Goal: Task Accomplishment & Management: Use online tool/utility

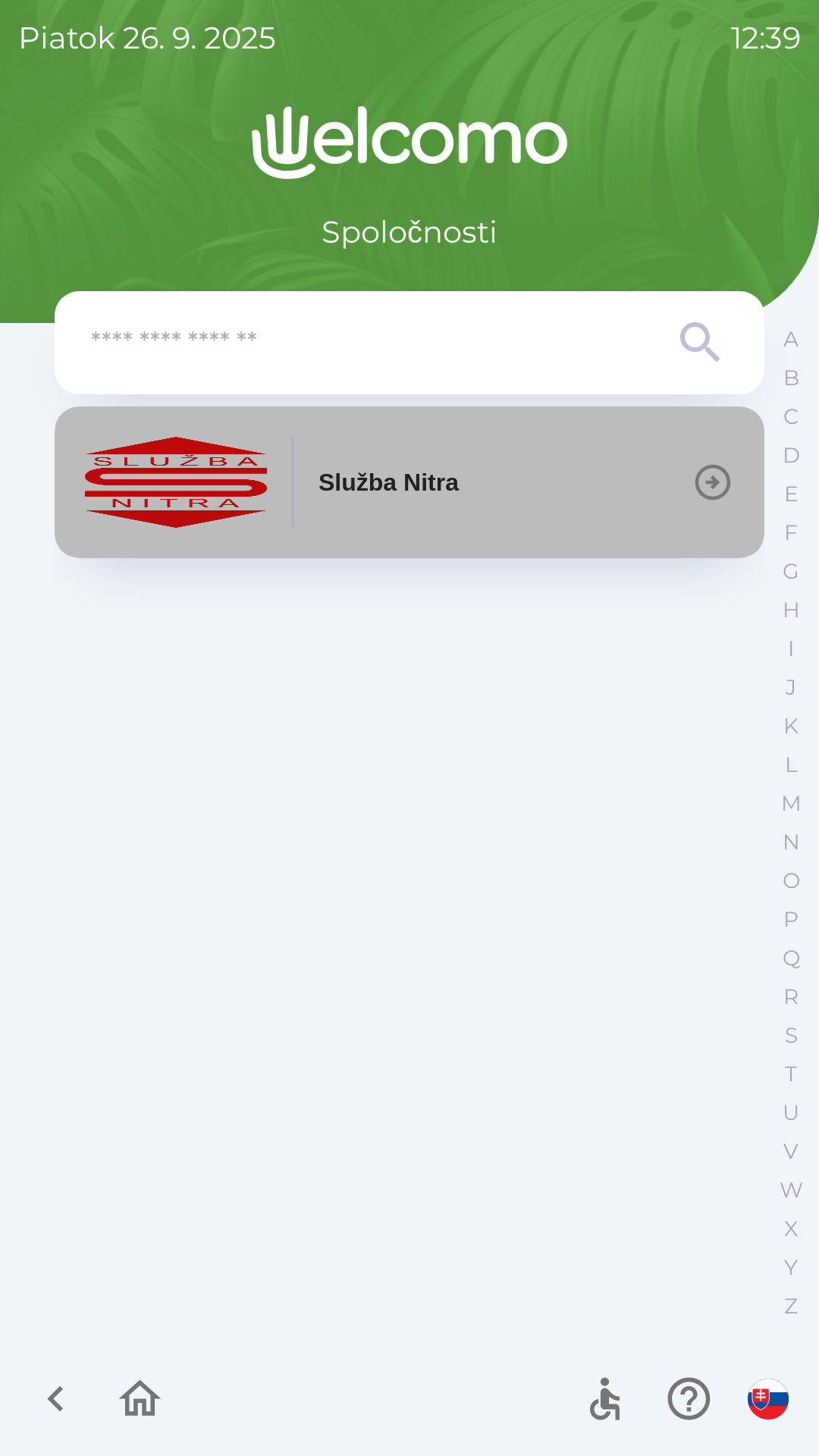
click at [709, 479] on icon "button" at bounding box center [713, 482] width 42 height 42
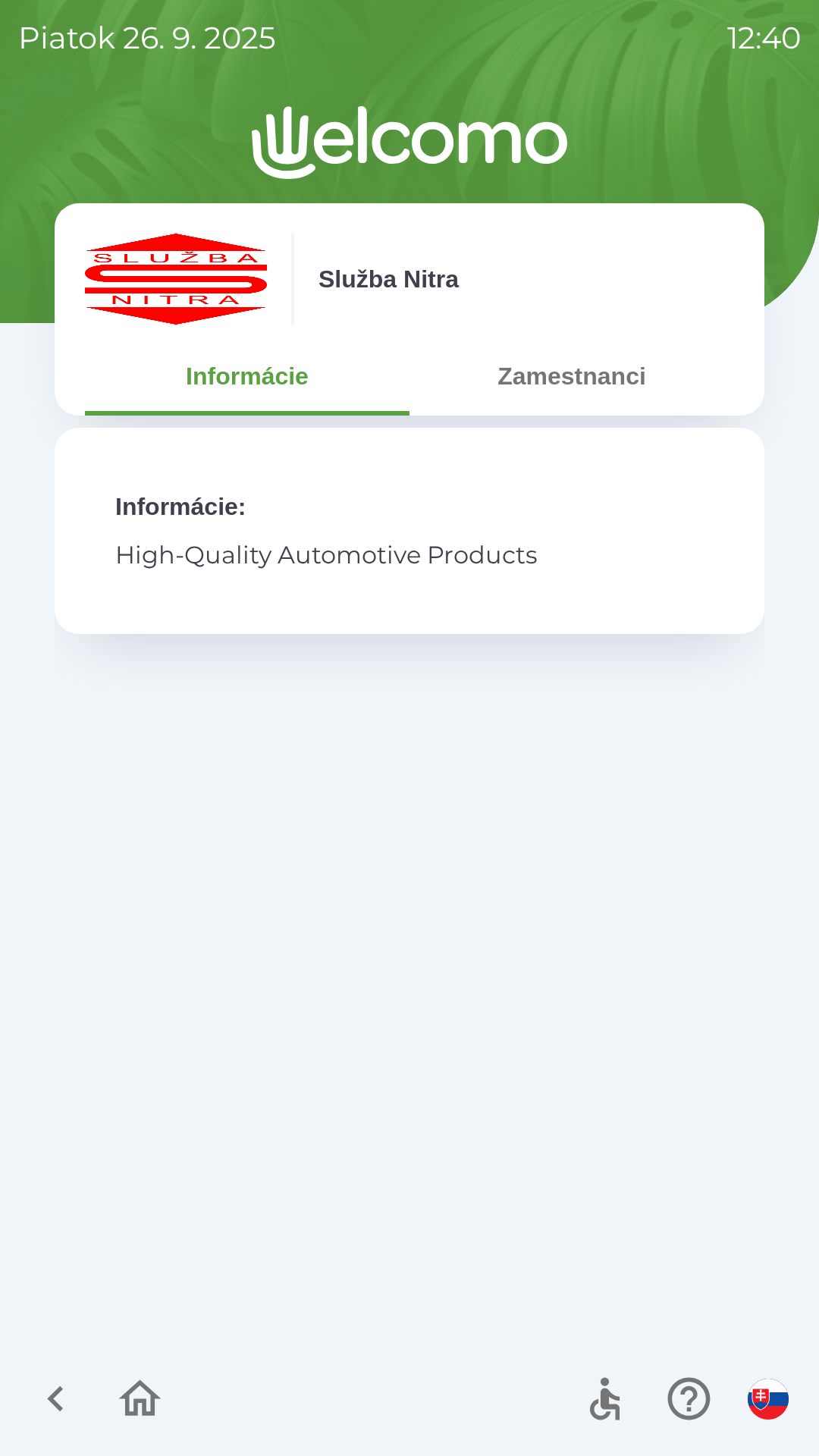
click at [618, 372] on button "Zamestnanci" at bounding box center [571, 376] width 324 height 55
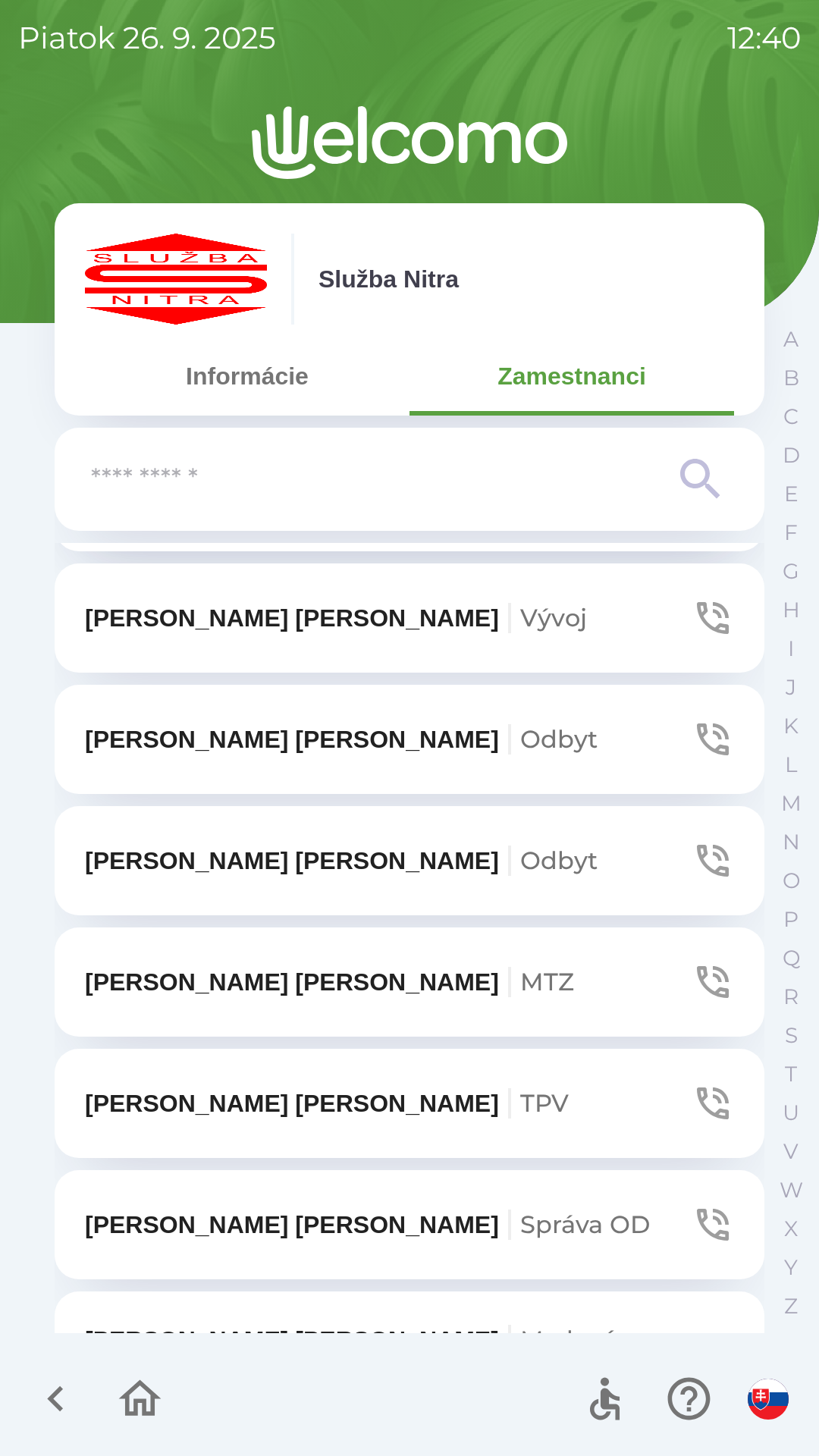
scroll to position [718, 0]
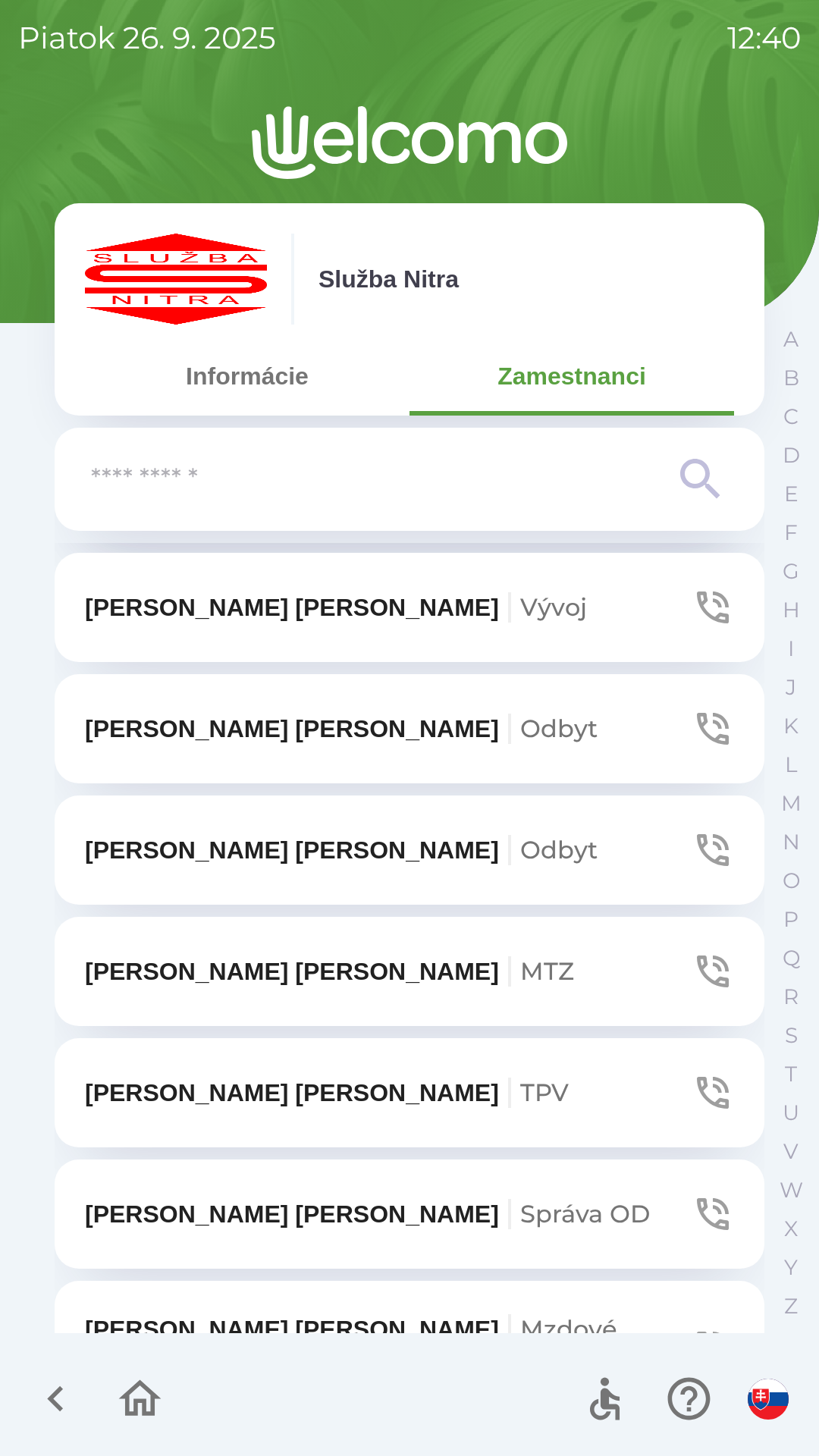
click at [626, 1190] on button "[PERSON_NAME] OD" at bounding box center [409, 1214] width 709 height 110
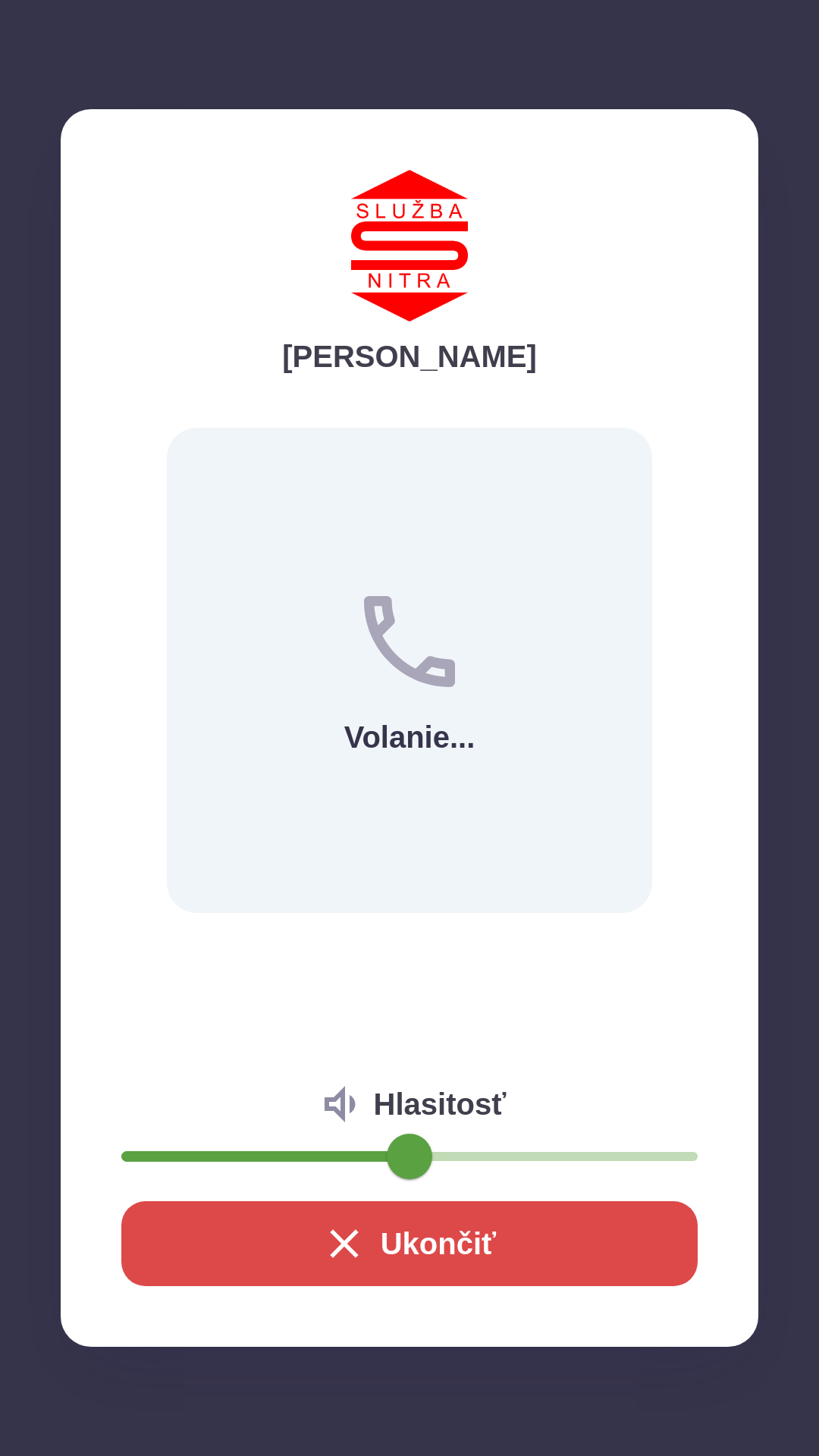
click at [419, 1233] on button "Ukončiť" at bounding box center [409, 1243] width 576 height 85
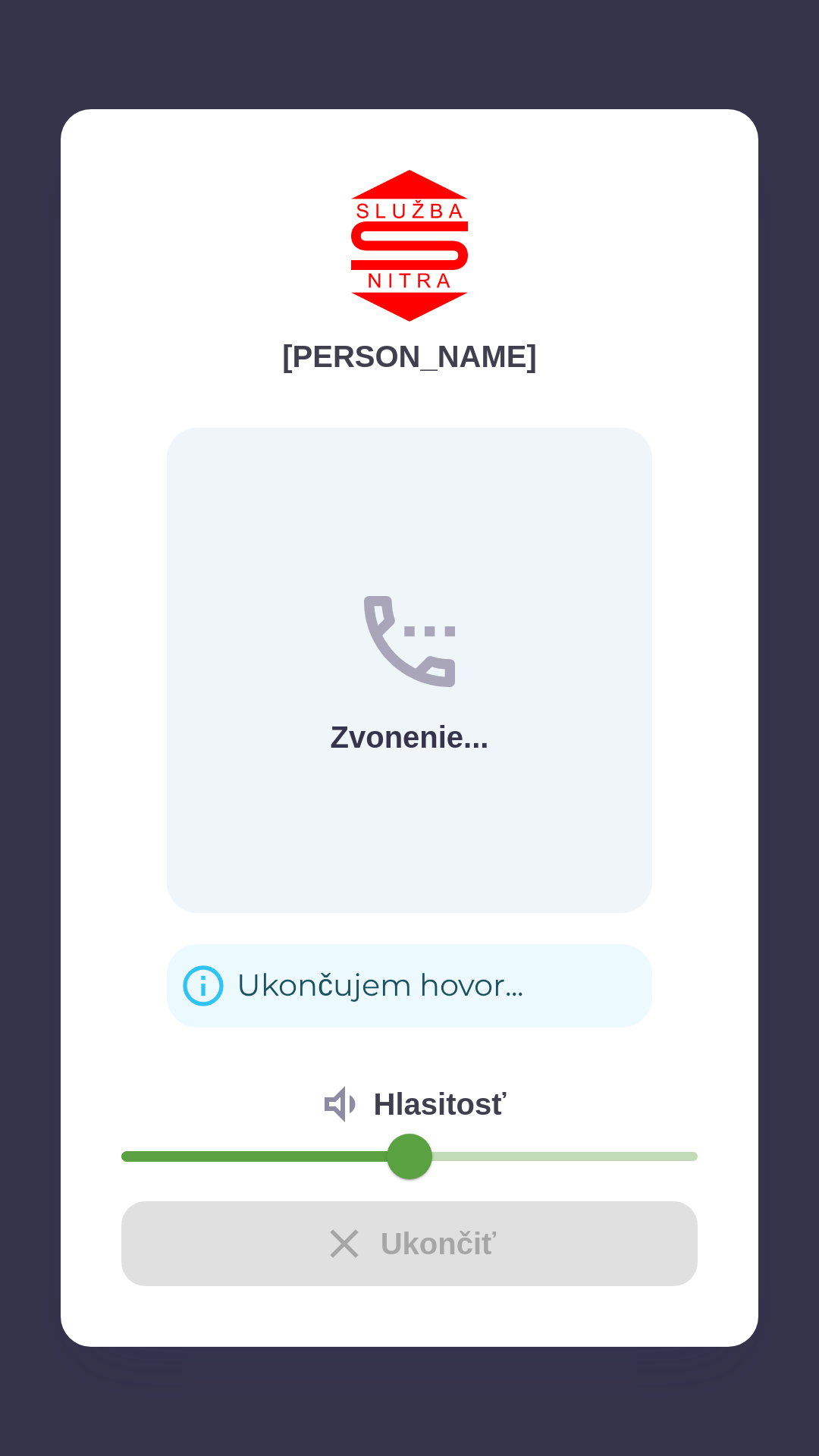
click at [441, 1227] on div "Ukončiť" at bounding box center [409, 1243] width 576 height 85
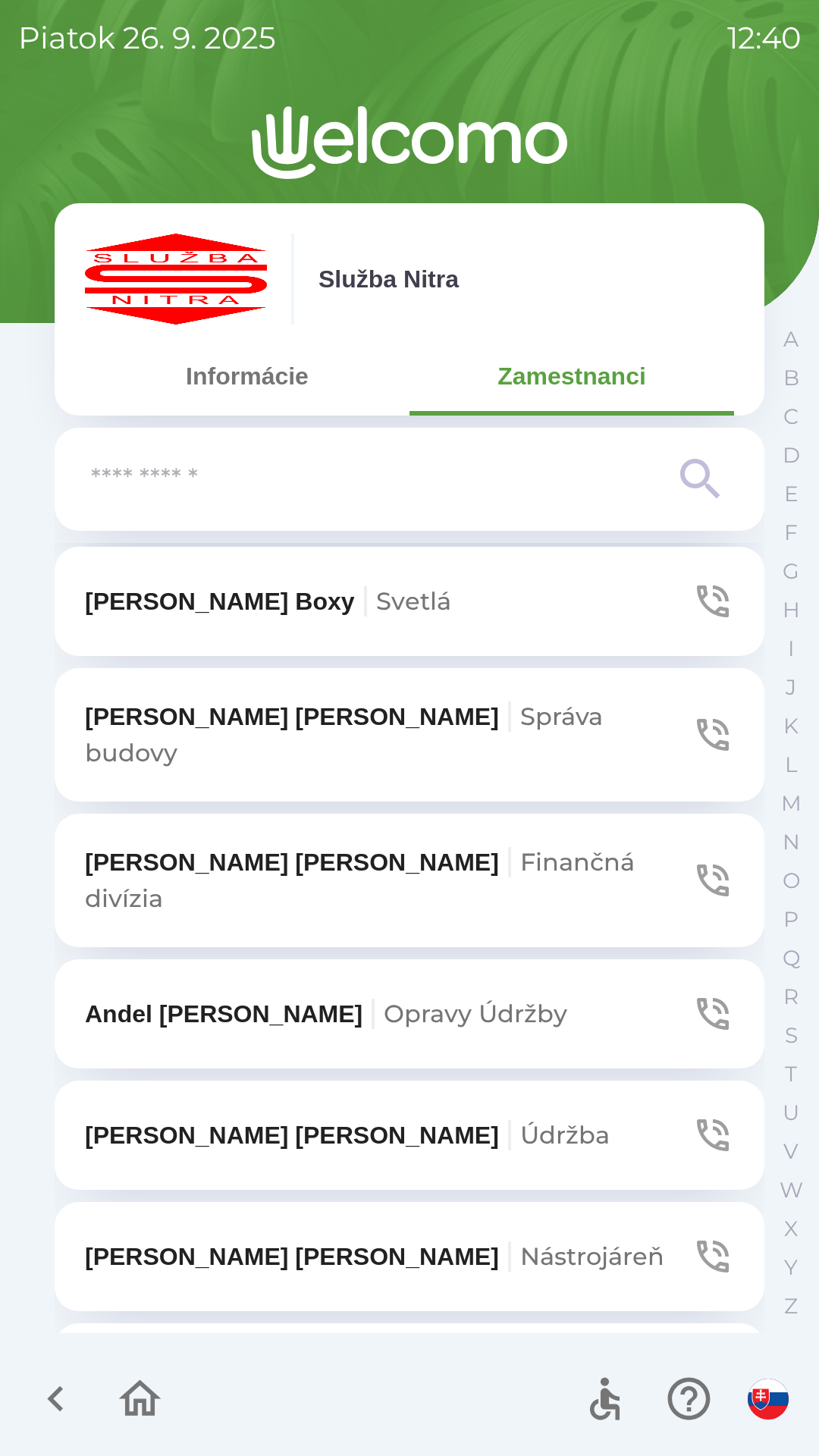
scroll to position [2817, 0]
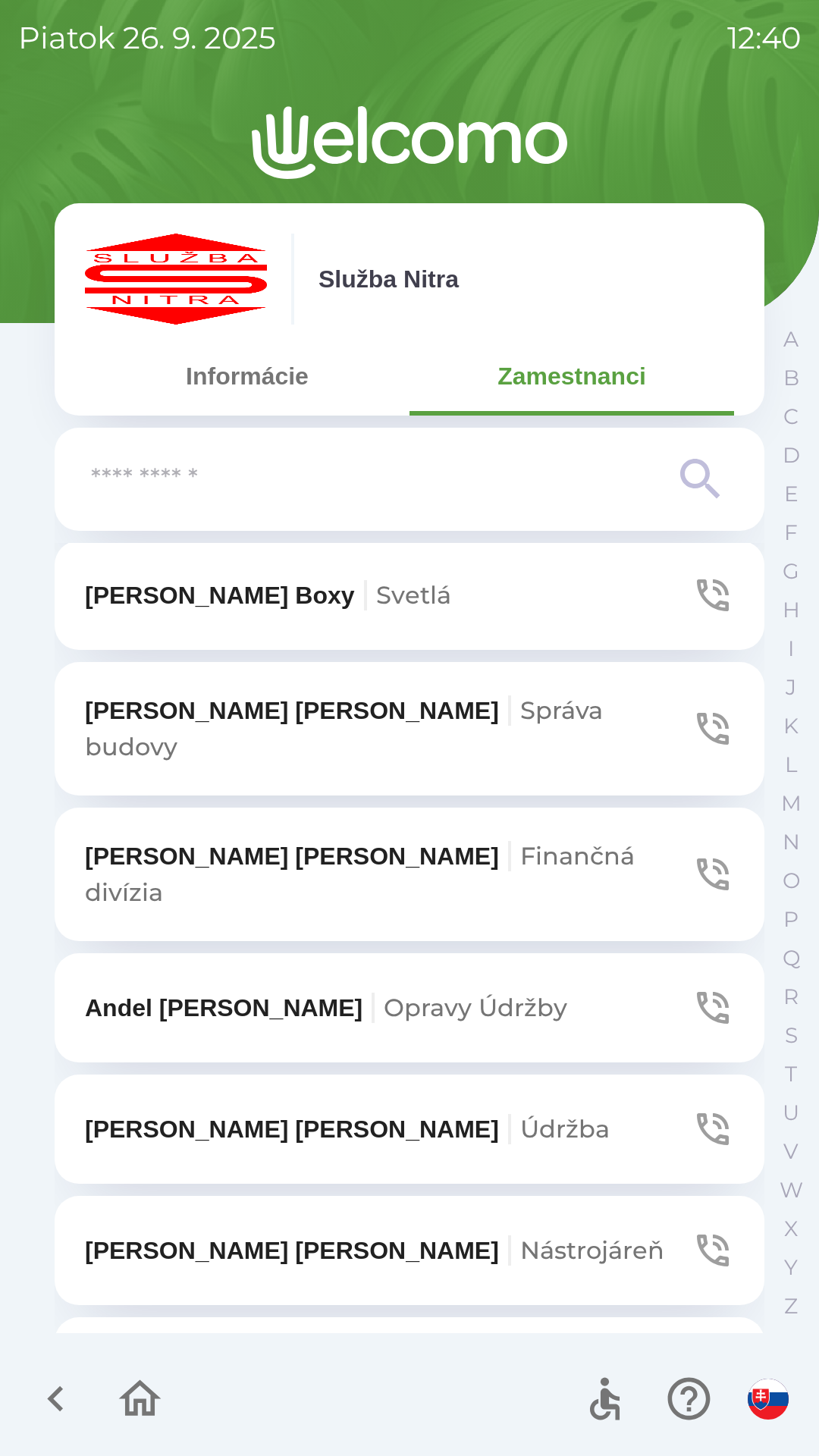
click at [697, 992] on icon "button" at bounding box center [713, 1008] width 32 height 32
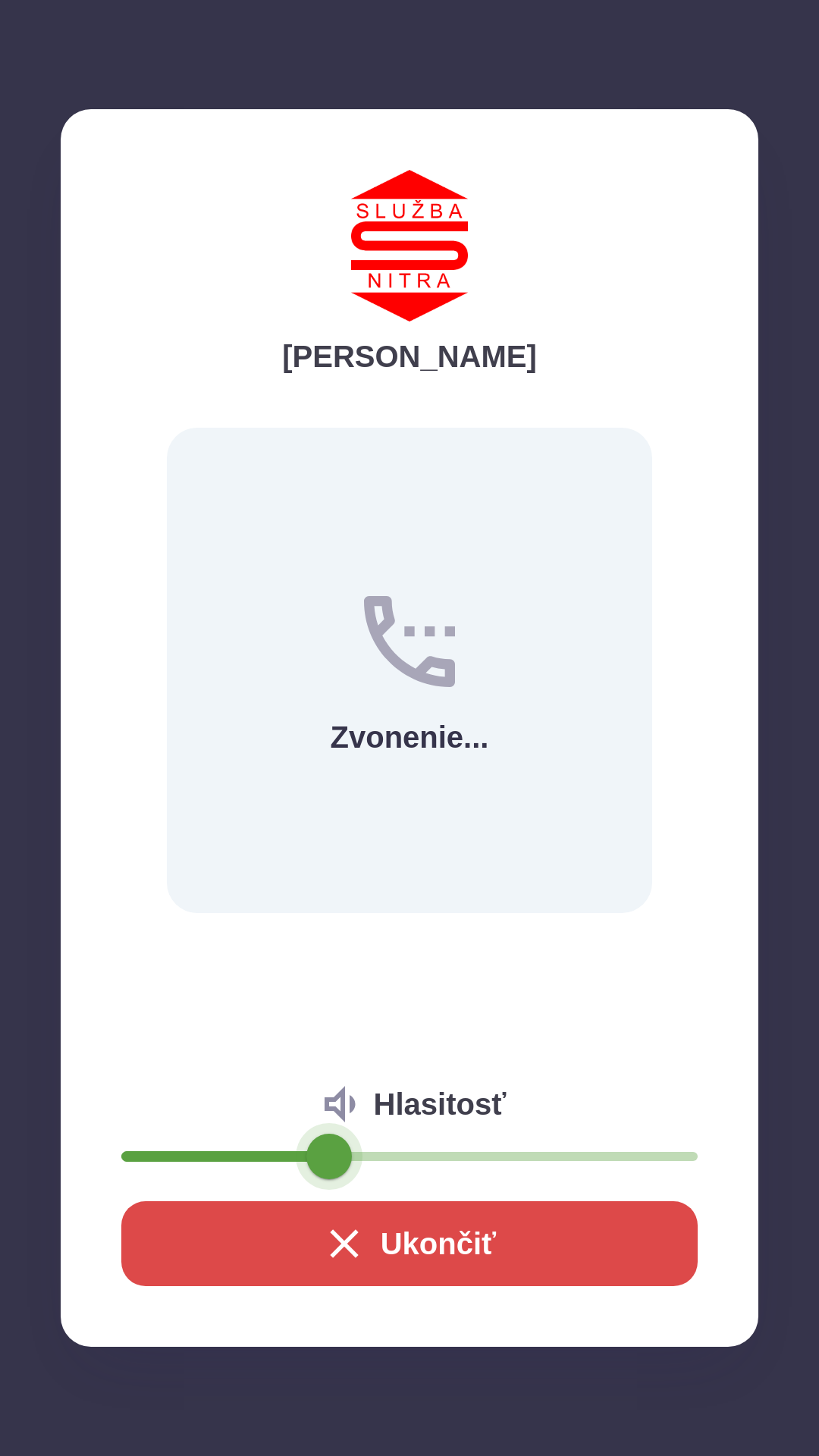
type input "**"
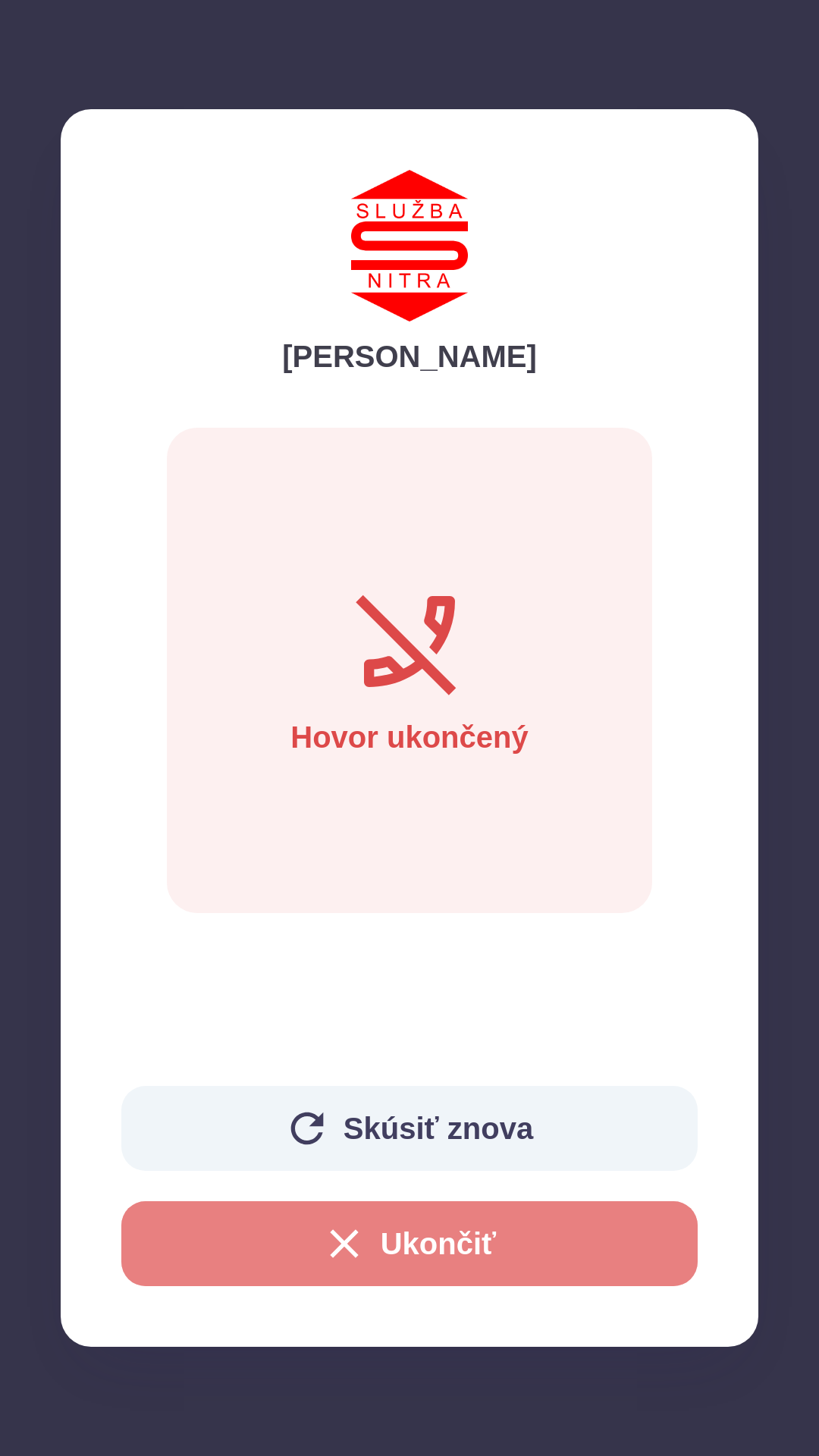
click at [434, 1228] on button "Ukončiť" at bounding box center [409, 1243] width 576 height 85
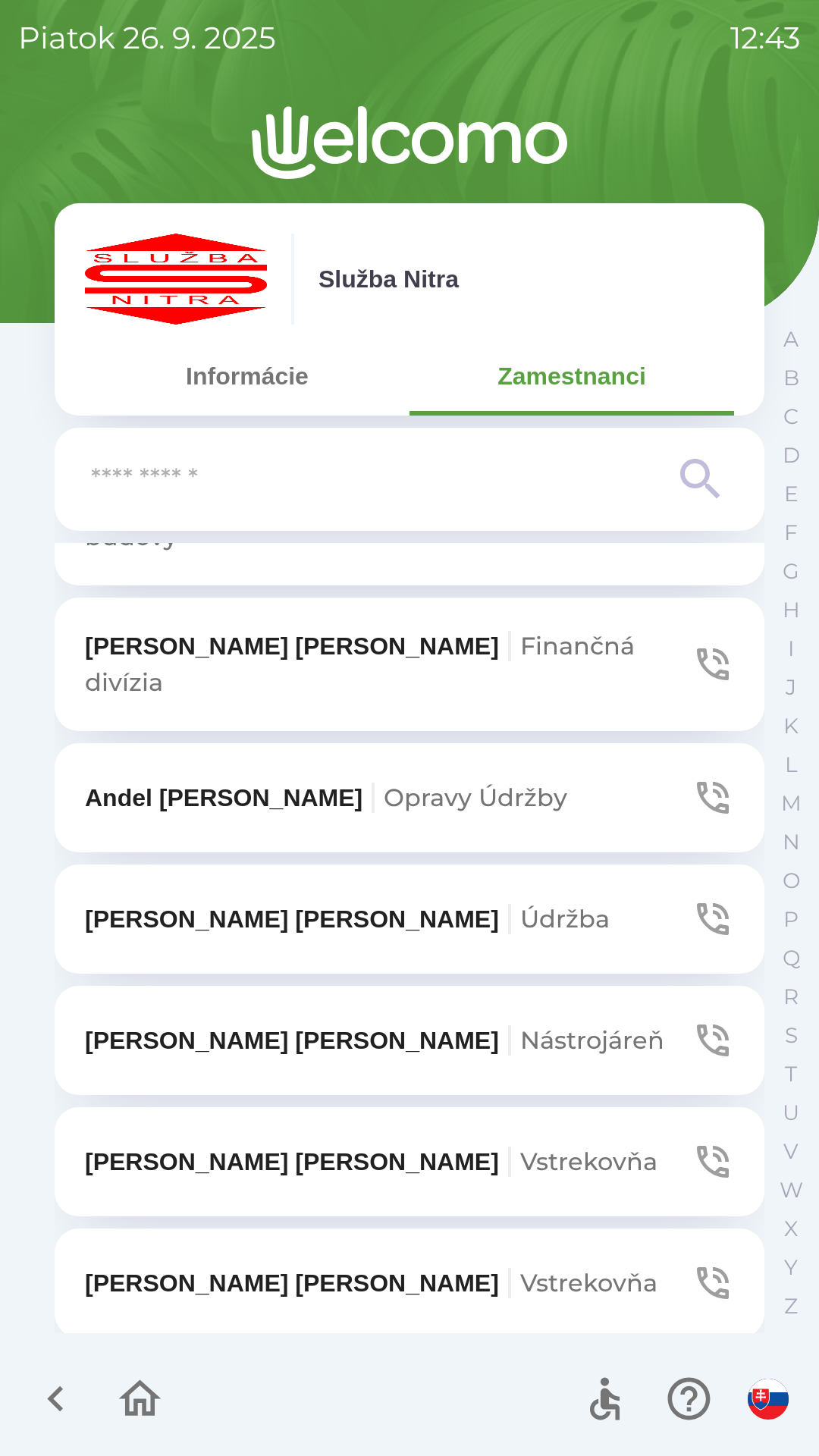
scroll to position [3073, 0]
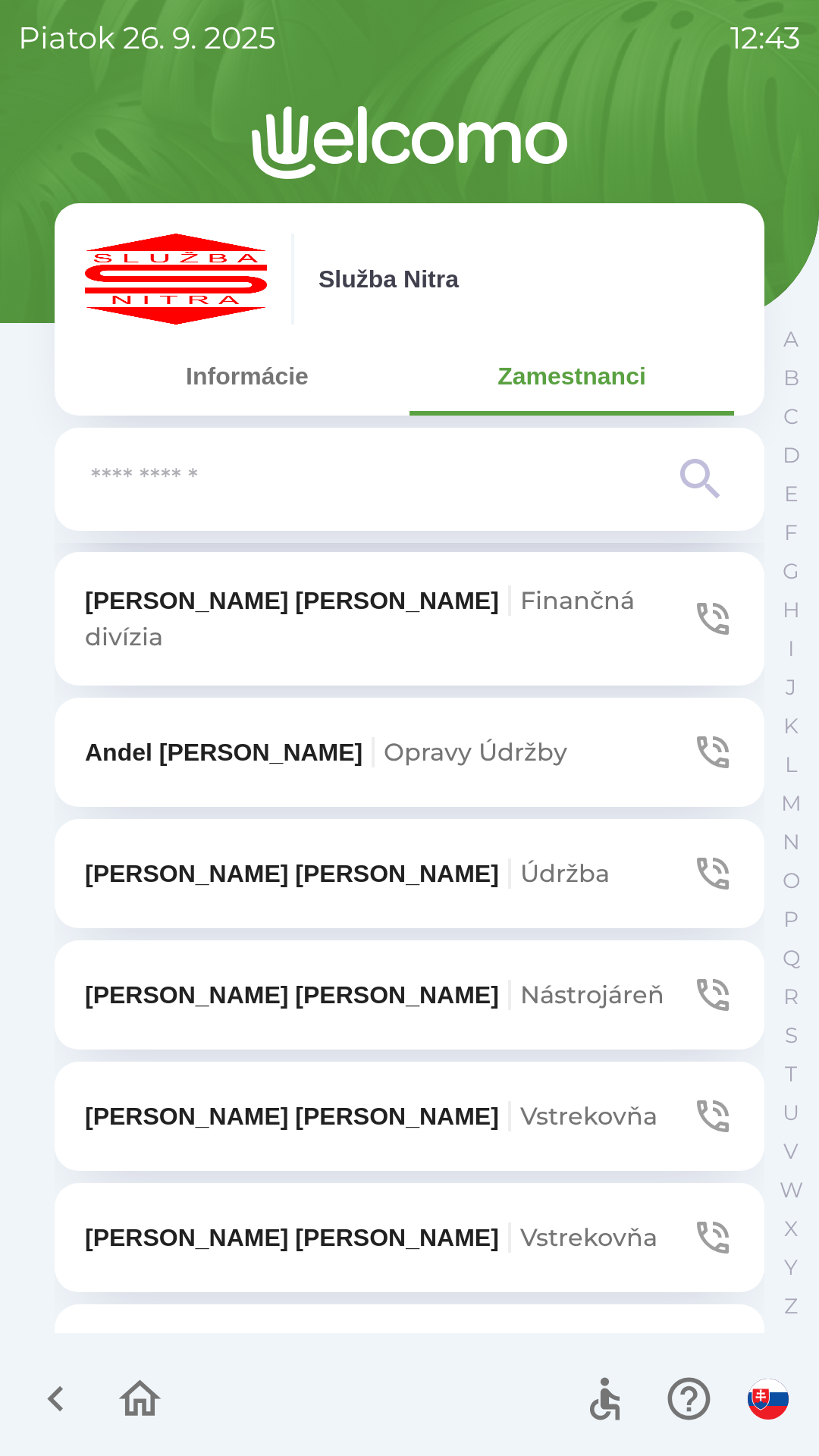
click at [736, 962] on button "[PERSON_NAME]" at bounding box center [409, 995] width 709 height 110
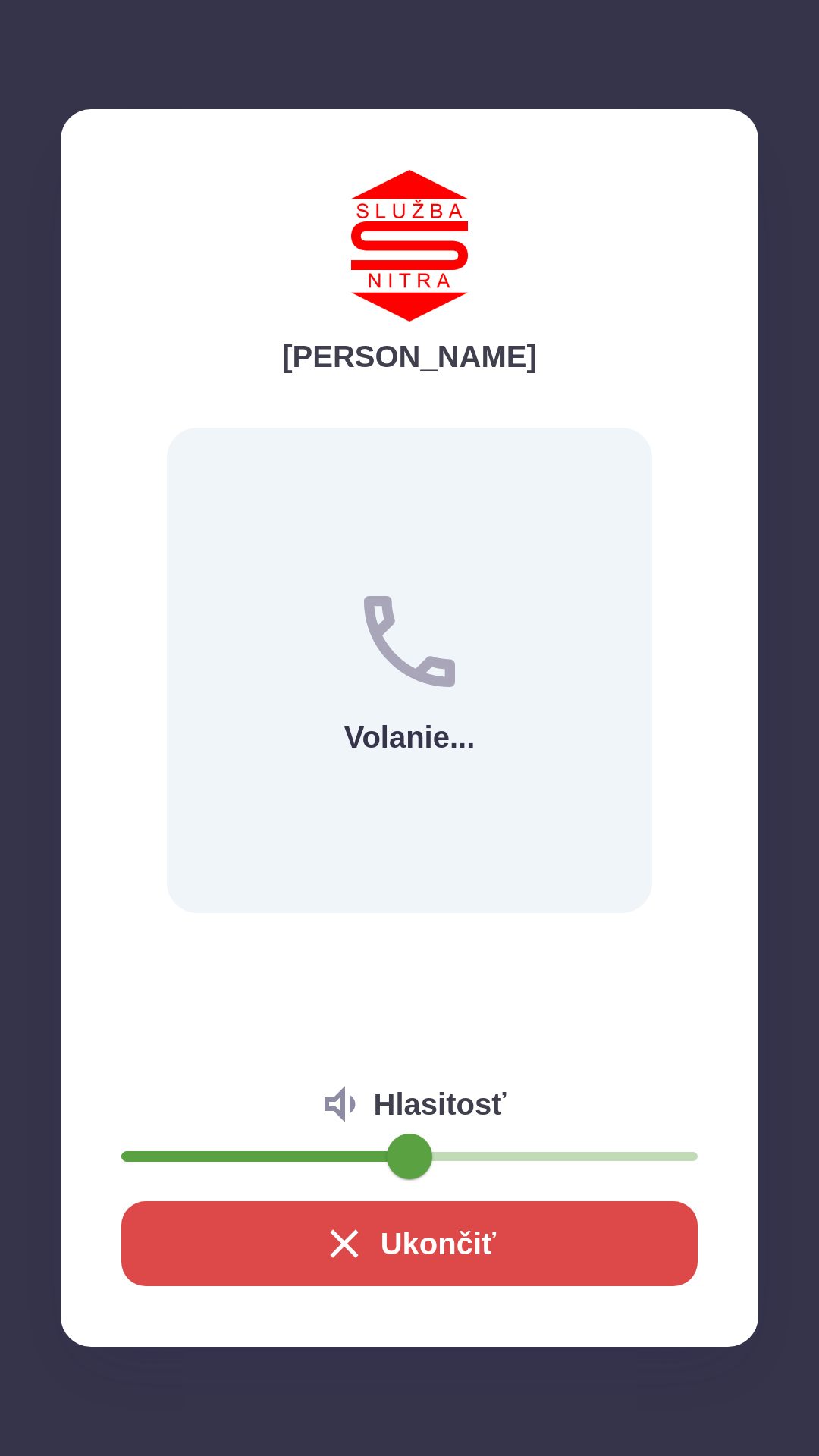
click at [505, 1239] on button "Ukončiť" at bounding box center [409, 1243] width 576 height 85
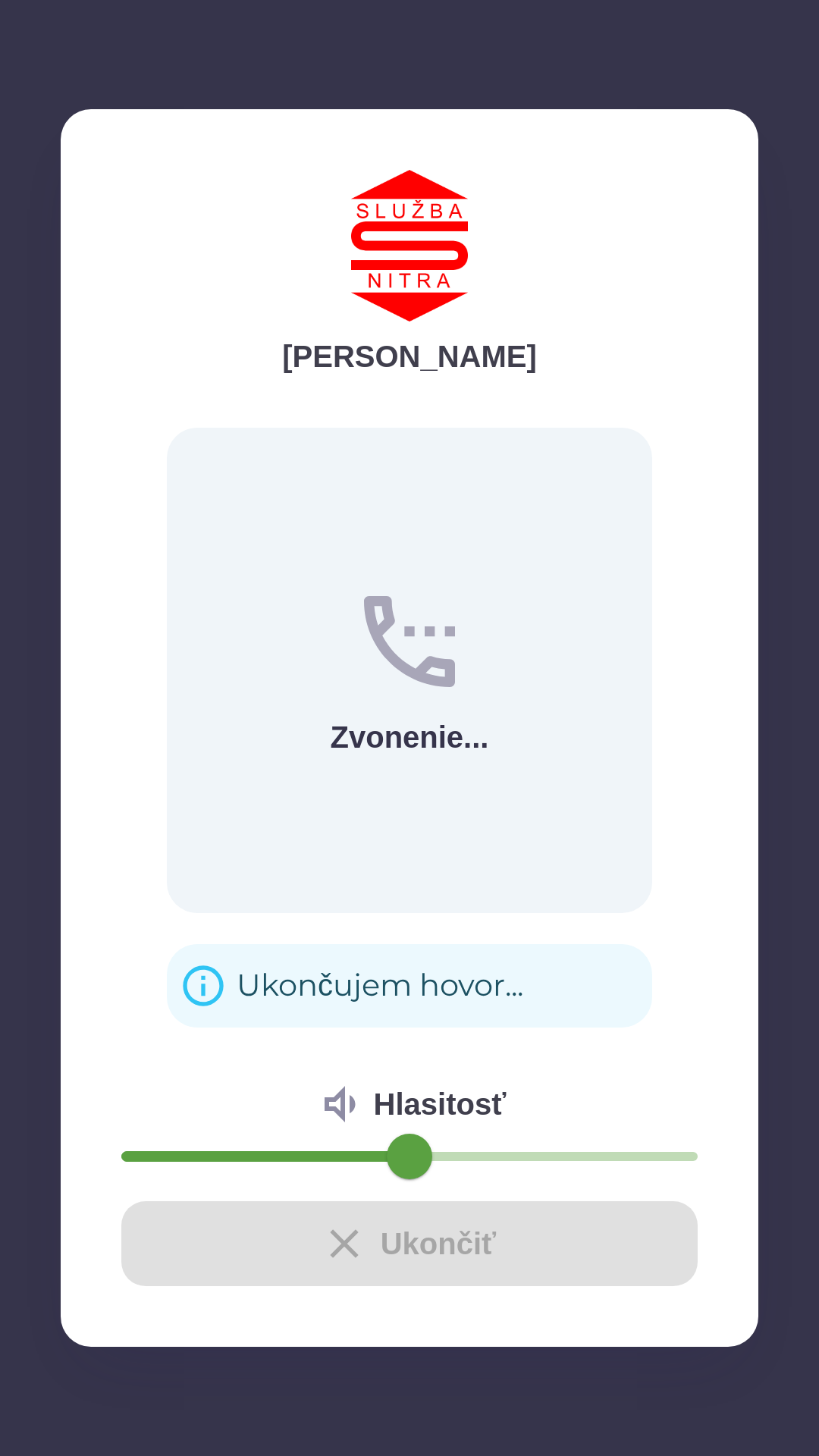
click at [430, 1238] on div "Ukončiť" at bounding box center [409, 1243] width 576 height 85
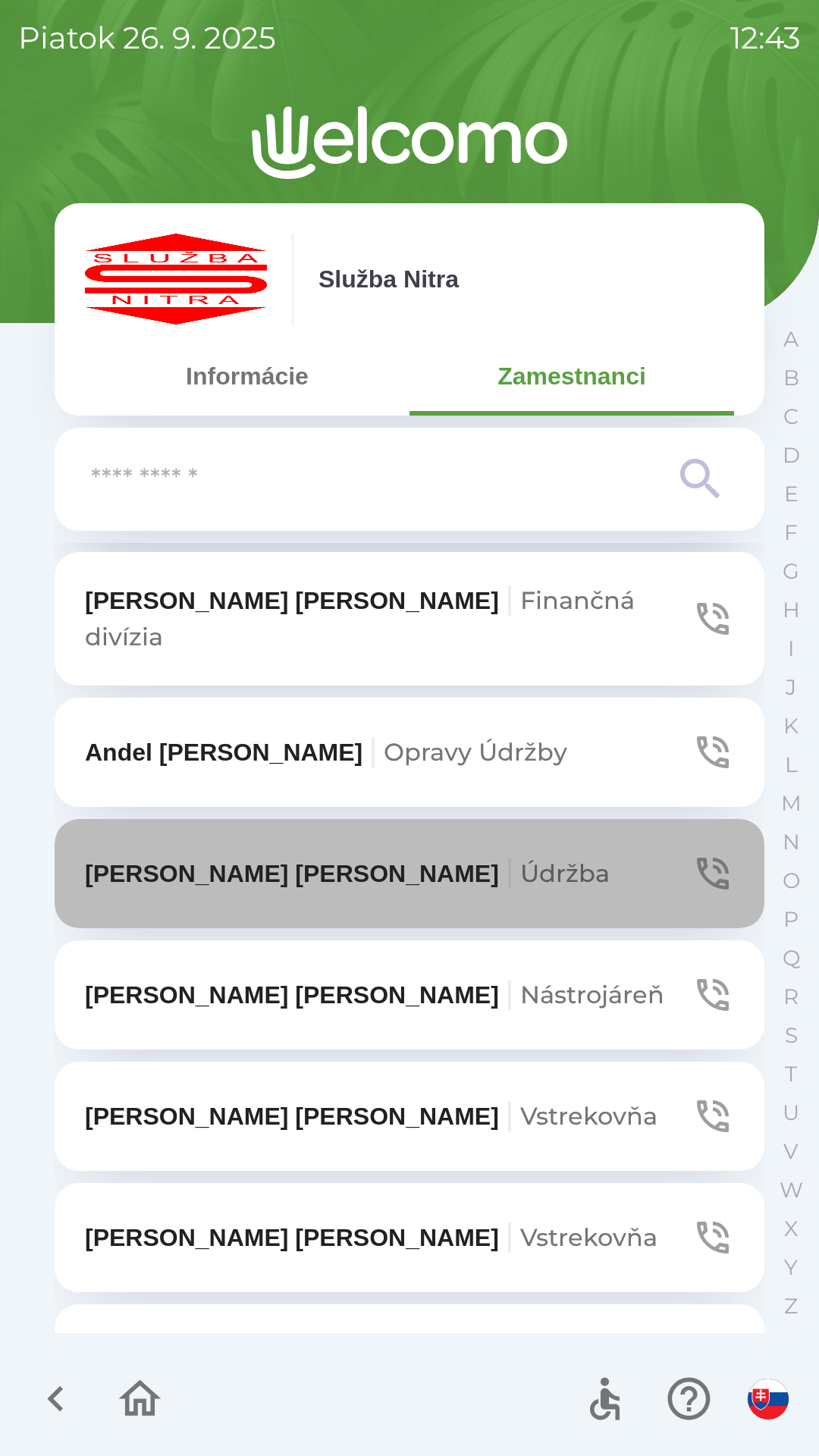
click at [706, 853] on icon "button" at bounding box center [713, 874] width 42 height 42
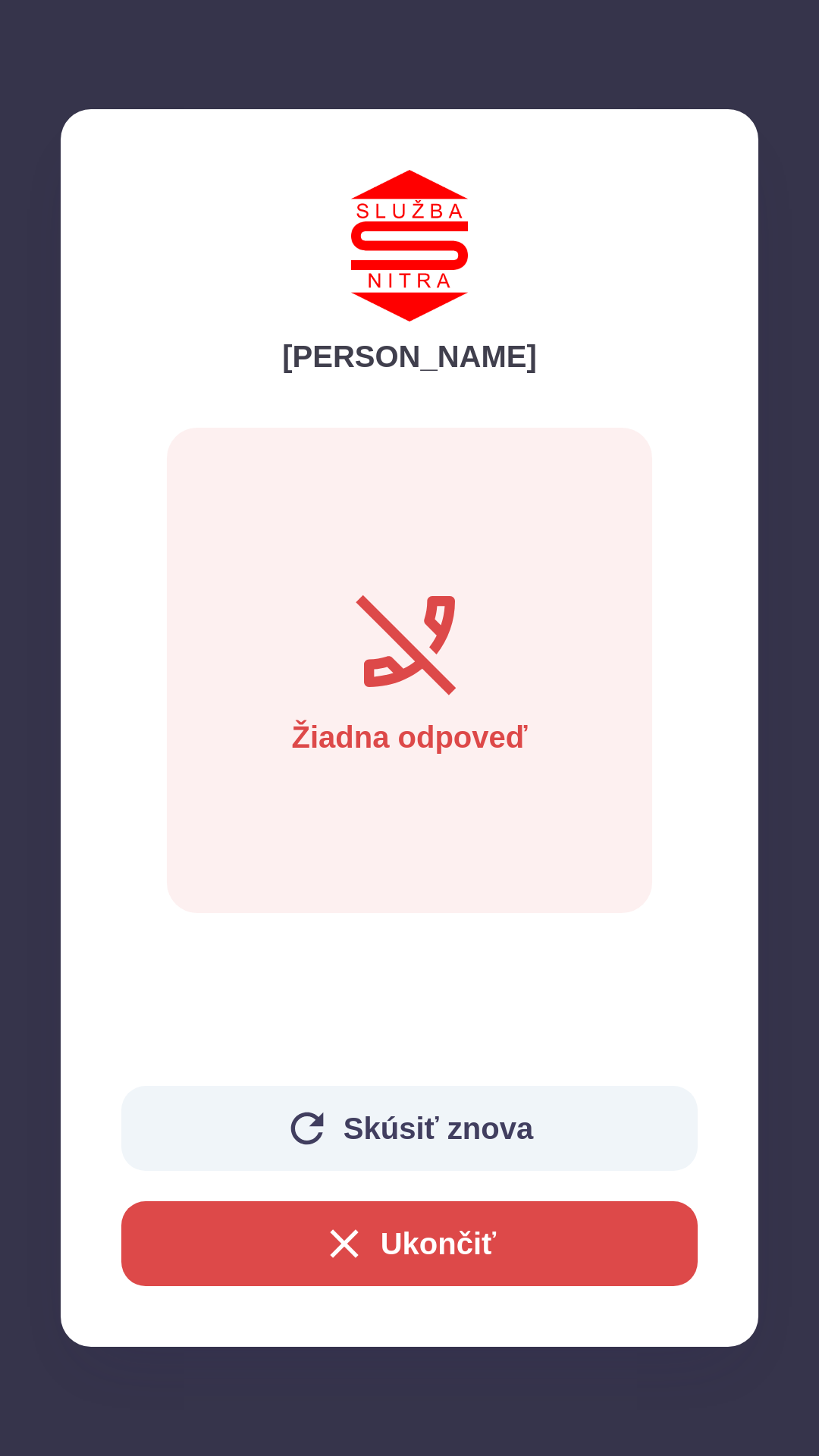
click at [414, 1233] on button "Ukončiť" at bounding box center [409, 1243] width 576 height 85
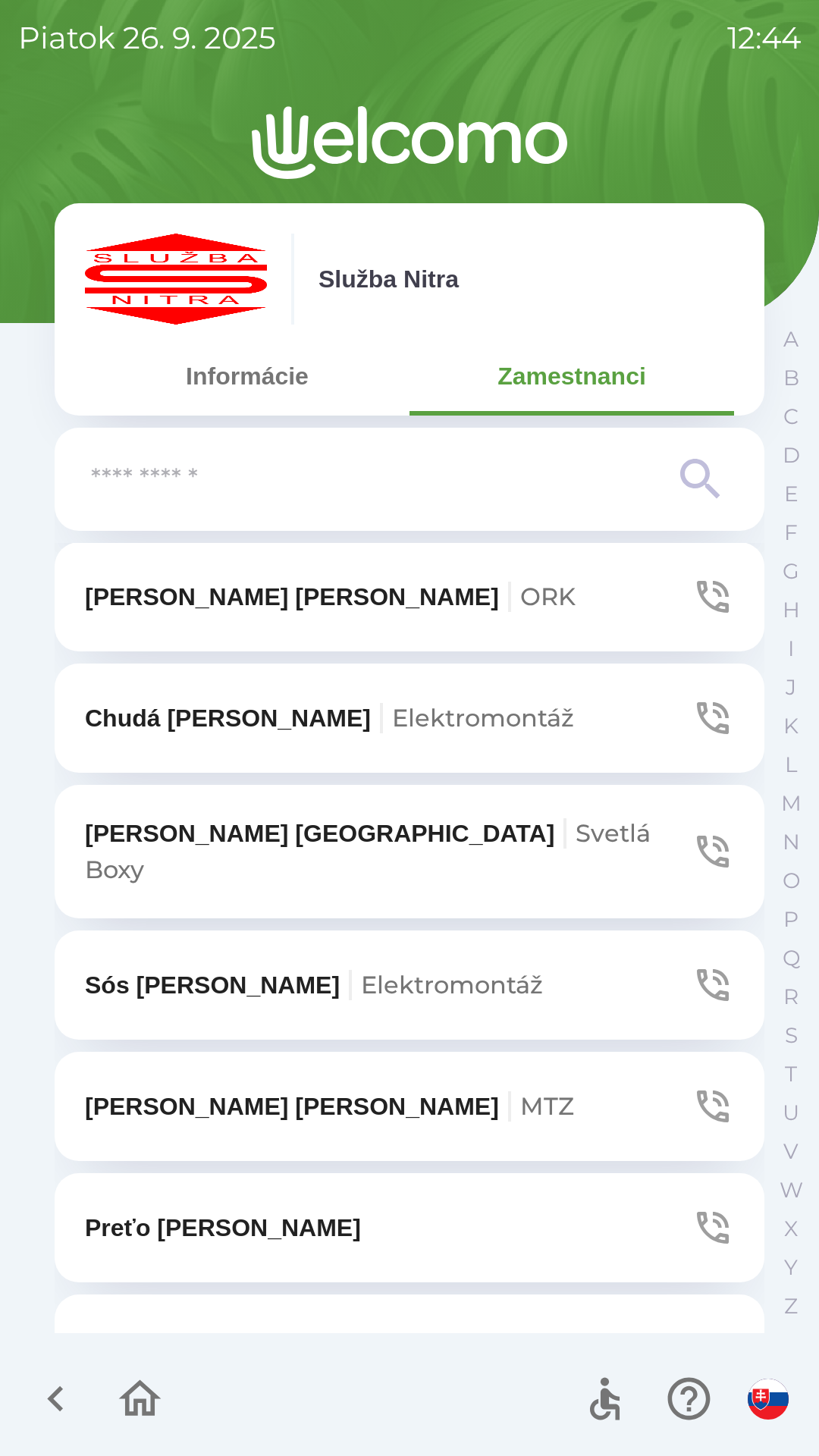
scroll to position [5749, 0]
